Goal: Information Seeking & Learning: Find specific page/section

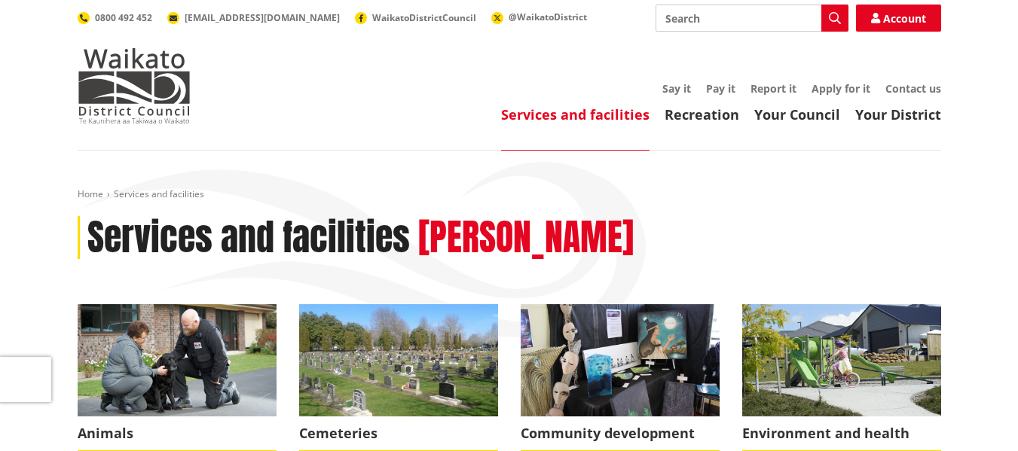
click at [751, 14] on input "Search" at bounding box center [751, 18] width 193 height 27
type input "raglan"
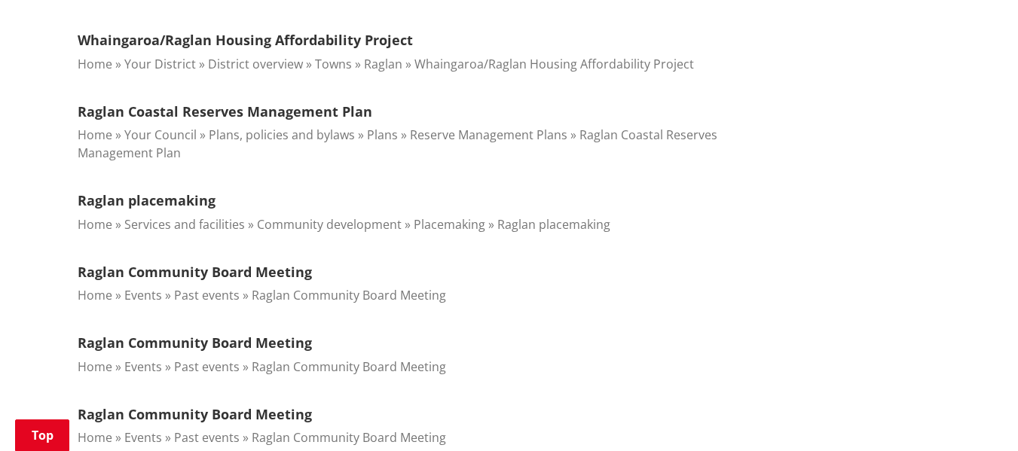
scroll to position [485, 0]
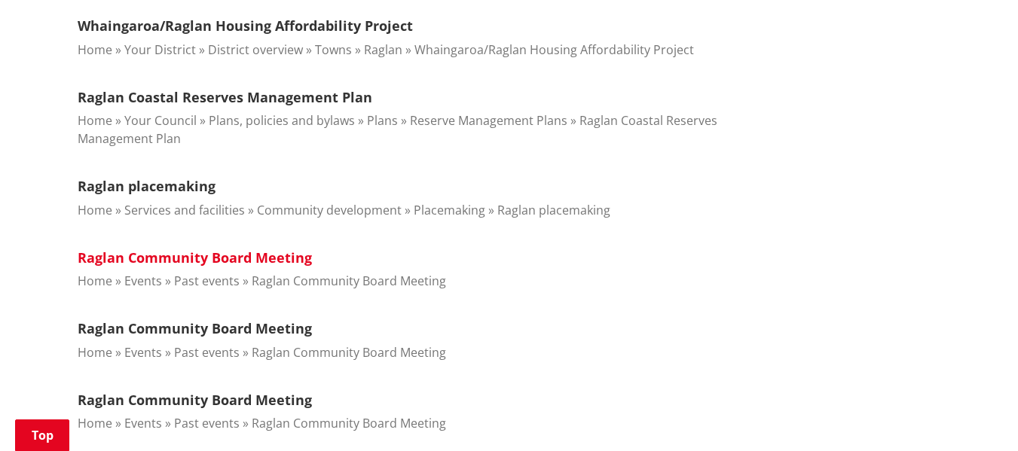
click at [275, 261] on link "Raglan Community Board Meeting" at bounding box center [195, 258] width 234 height 18
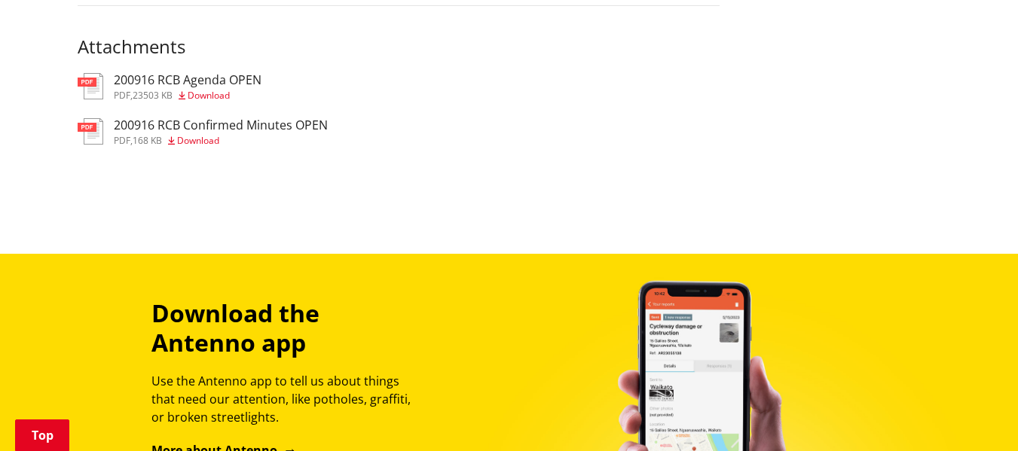
scroll to position [918, 0]
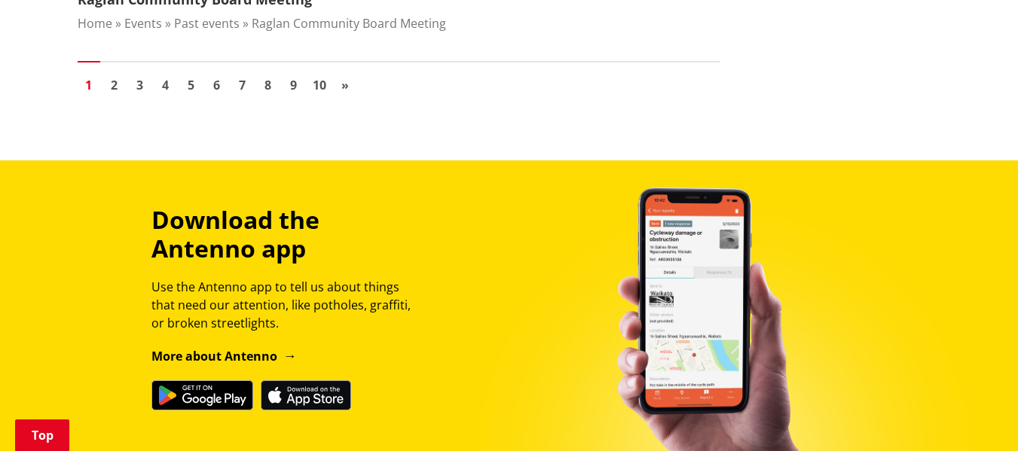
scroll to position [1976, 0]
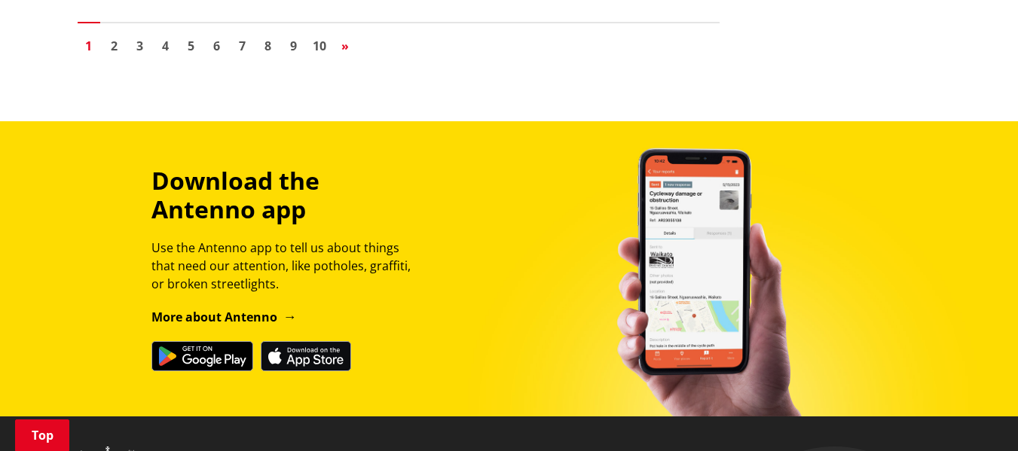
click at [347, 49] on span "»" at bounding box center [345, 46] width 8 height 17
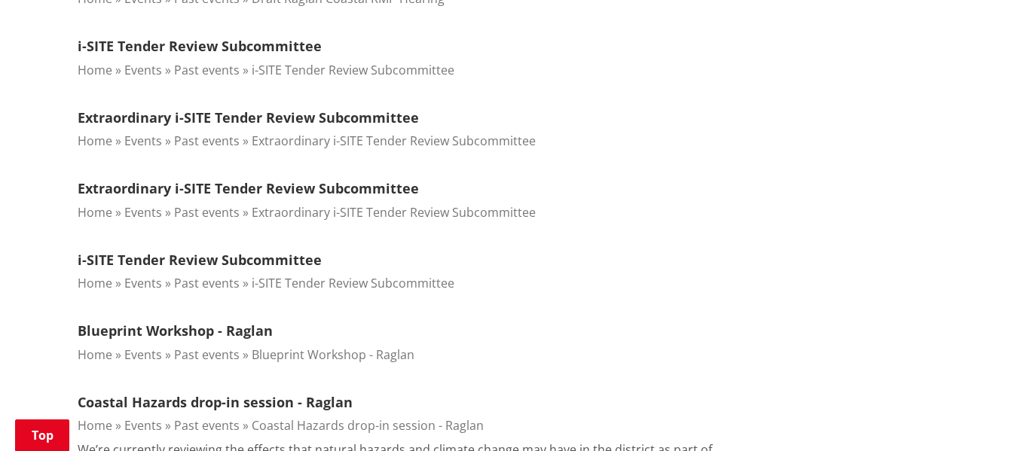
scroll to position [1945, 0]
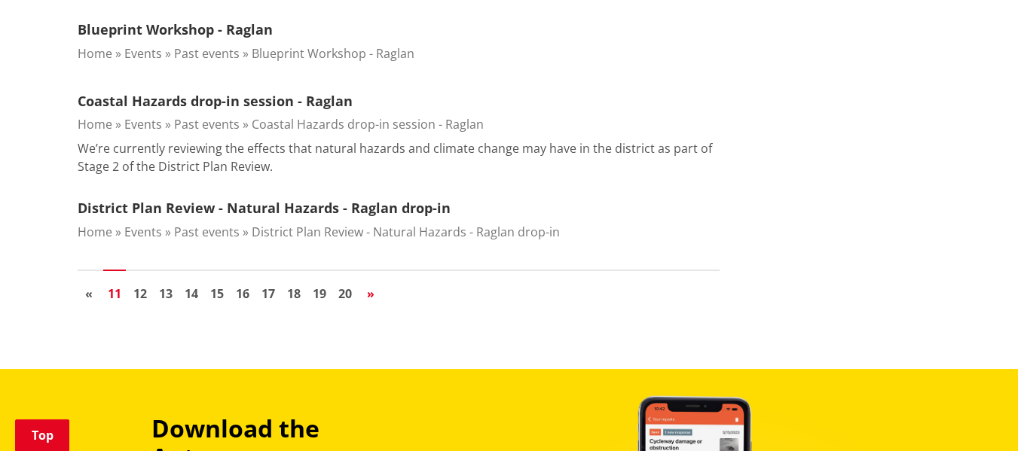
click at [373, 293] on span "»" at bounding box center [371, 294] width 8 height 17
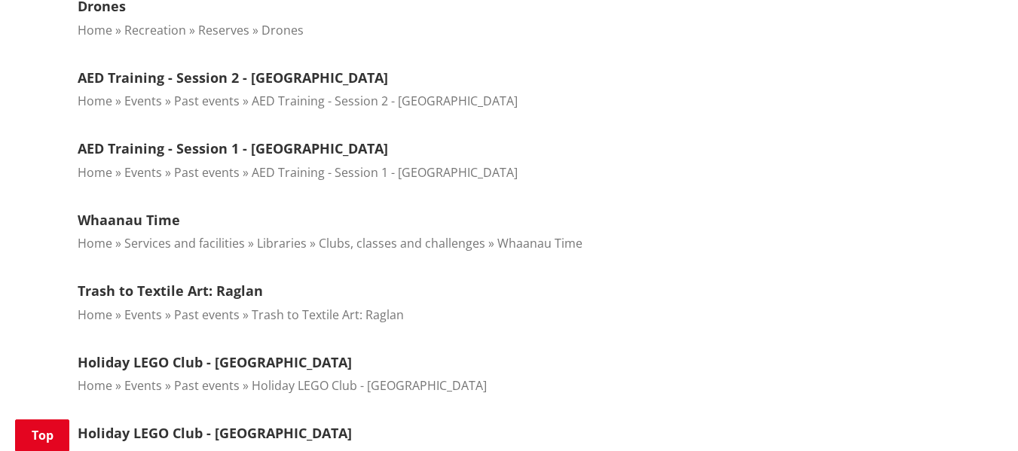
scroll to position [105, 0]
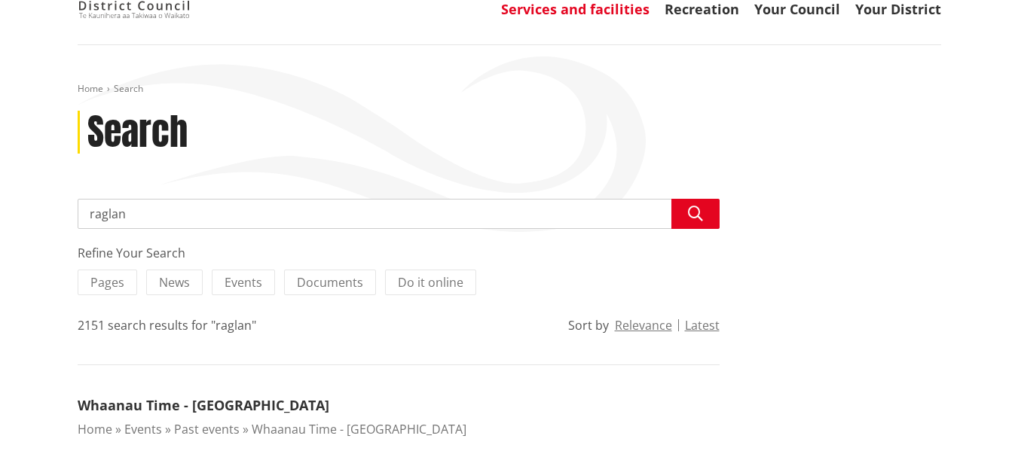
click at [640, 1] on link "Services and facilities" at bounding box center [575, 9] width 148 height 18
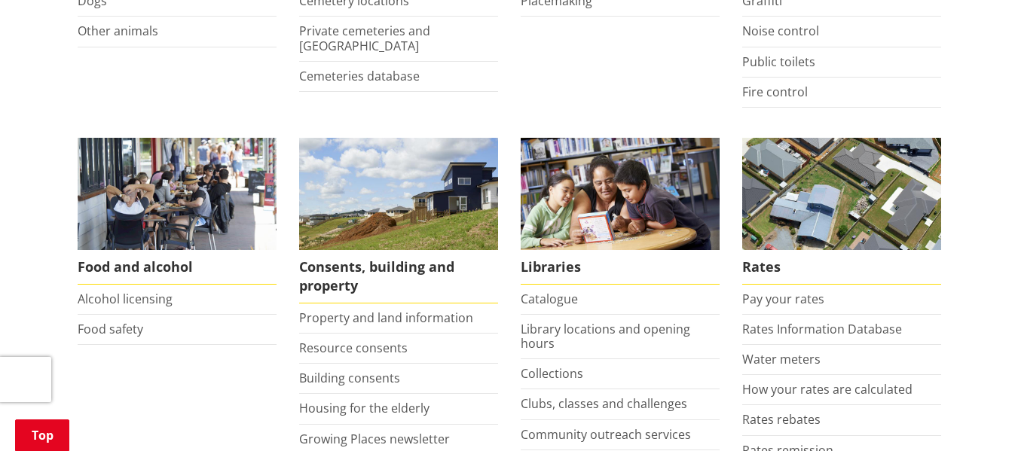
scroll to position [545, 0]
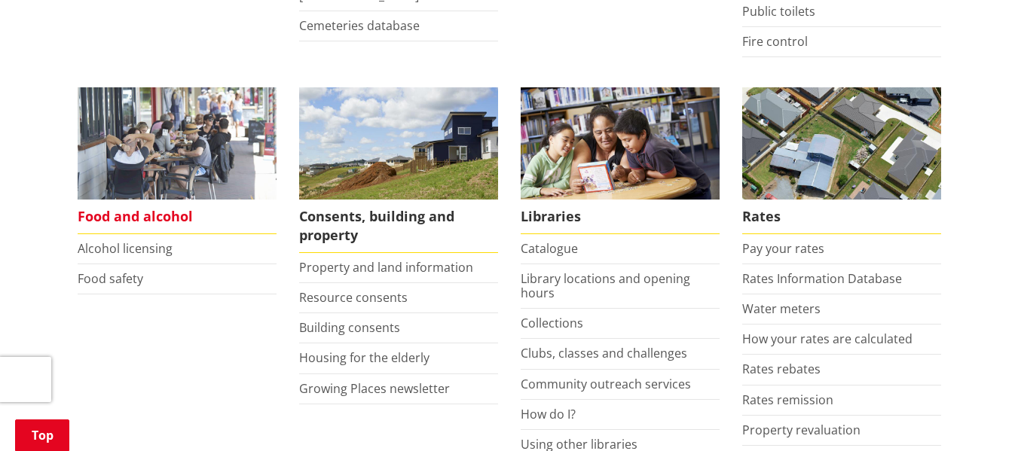
click at [202, 138] on img at bounding box center [177, 143] width 199 height 112
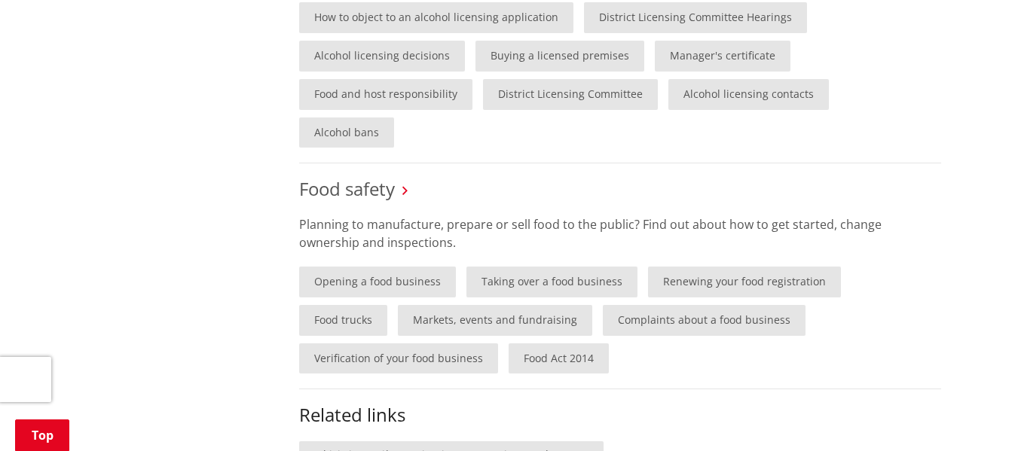
scroll to position [1184, 0]
